Goal: Task Accomplishment & Management: Use online tool/utility

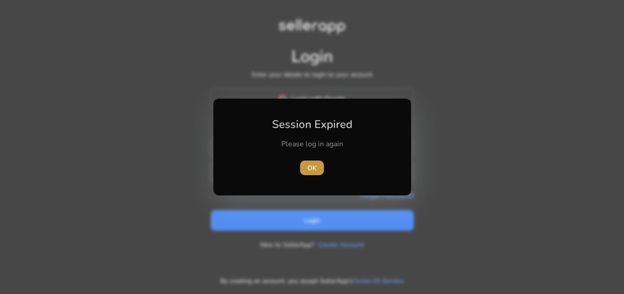
click at [311, 165] on span "OK" at bounding box center [311, 168] width 9 height 10
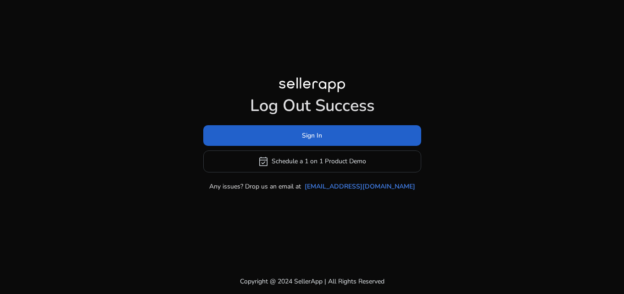
click at [289, 138] on span at bounding box center [312, 135] width 218 height 22
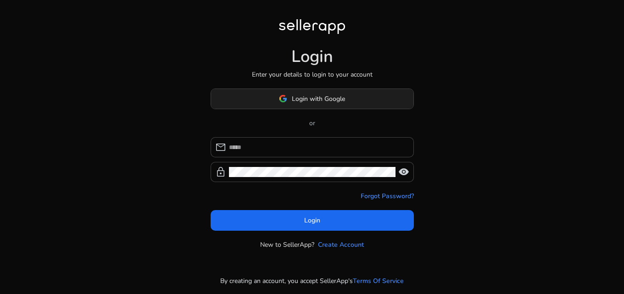
click at [284, 108] on span at bounding box center [312, 99] width 202 height 22
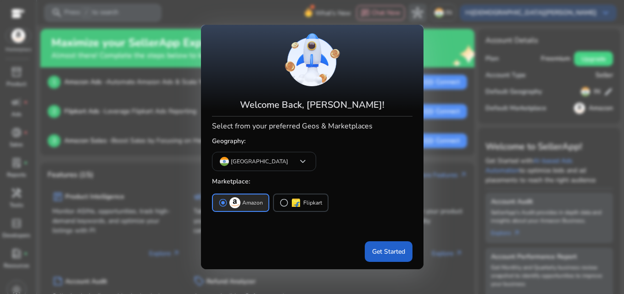
click at [375, 249] on span "Get Started" at bounding box center [388, 252] width 33 height 10
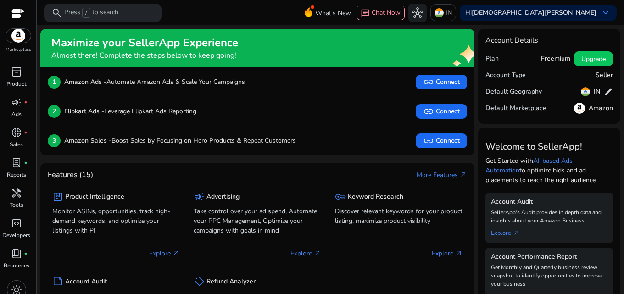
click at [355, 94] on div "1 Amazon Ads - Automate Amazon Ads & Scale Your Campaigns link Connect" at bounding box center [257, 81] width 434 height 29
